Goal: Communication & Community: Answer question/provide support

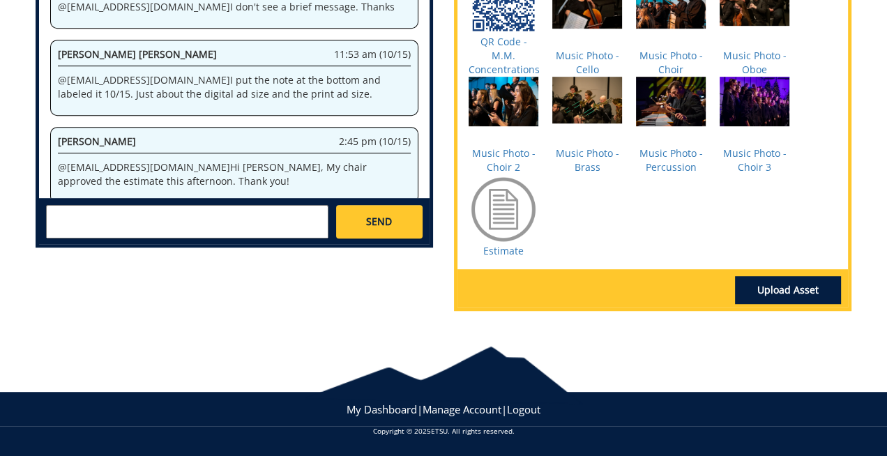
scroll to position [763, 0]
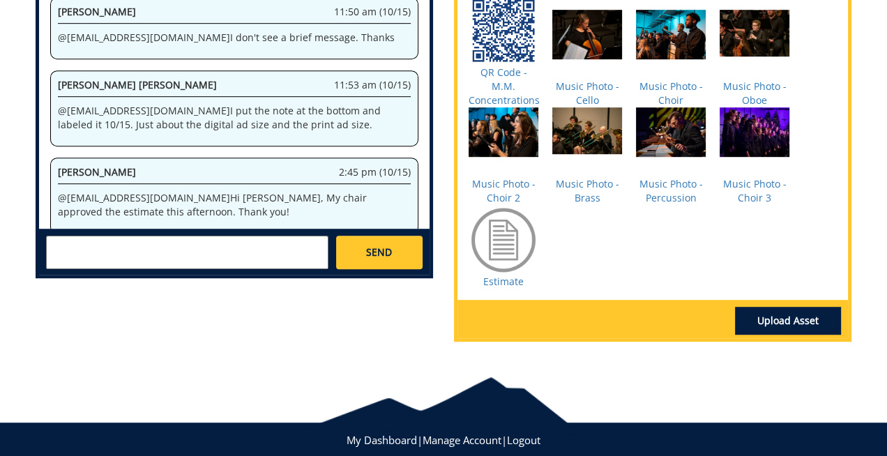
click at [224, 254] on textarea at bounding box center [187, 252] width 282 height 33
type textarea "f"
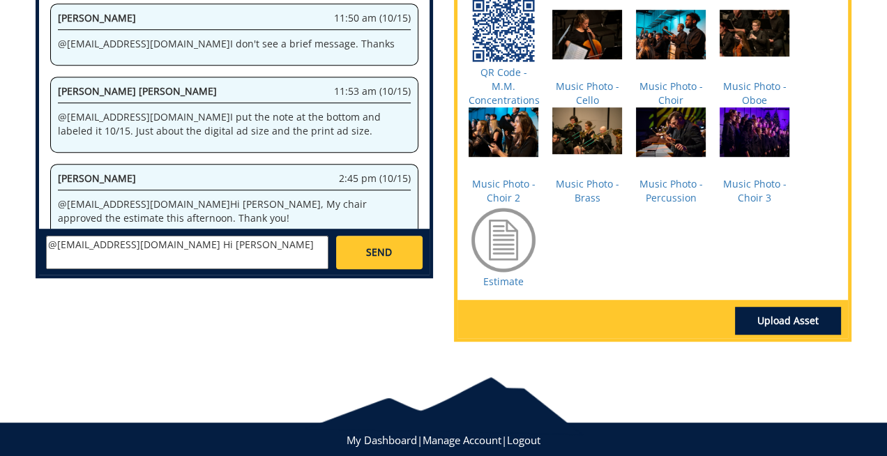
scroll to position [616, 0]
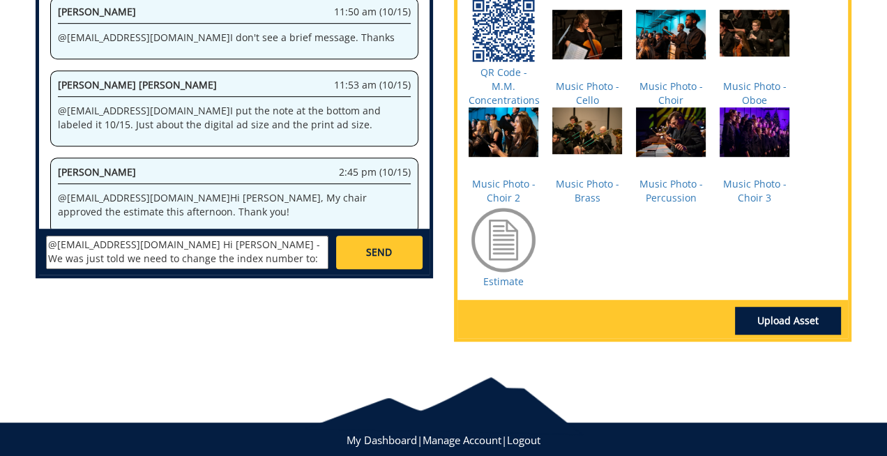
paste textarea "10-48300-200102-120-74140-200"
click at [174, 256] on textarea "@[EMAIL_ADDRESS][DOMAIN_NAME] Hi [PERSON_NAME] - We was just told we need to ch…" at bounding box center [187, 252] width 282 height 33
click at [204, 261] on textarea "@[EMAIL_ADDRESS][DOMAIN_NAME] Hi [PERSON_NAME] - We was just told we need to ch…" at bounding box center [187, 252] width 282 height 33
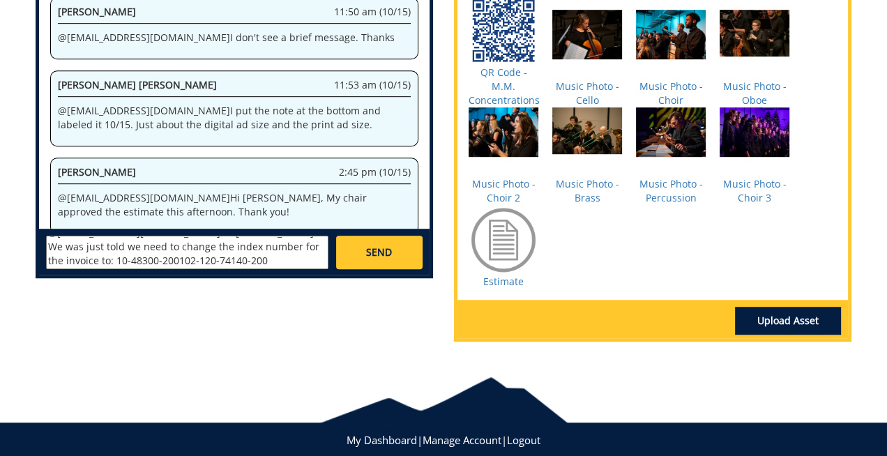
type textarea "@[EMAIL_ADDRESS][DOMAIN_NAME] Hi [PERSON_NAME] - We was just told we need to ch…"
click at [384, 257] on span "SEND" at bounding box center [379, 252] width 26 height 14
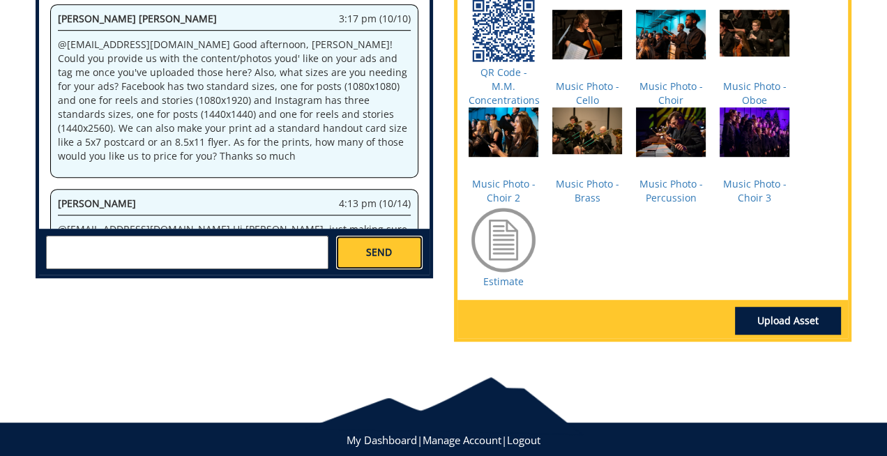
scroll to position [1774, 0]
